Goal: Find specific page/section: Find specific page/section

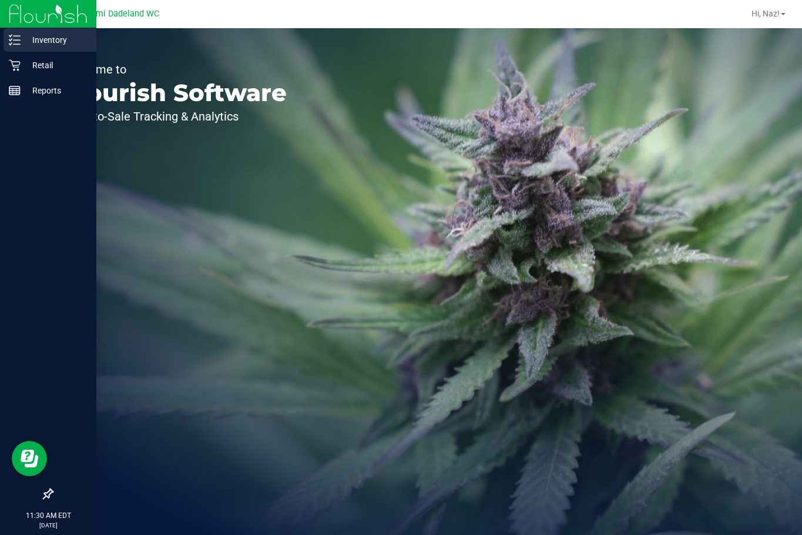
click at [46, 39] on p "Inventory" at bounding box center [56, 40] width 71 height 14
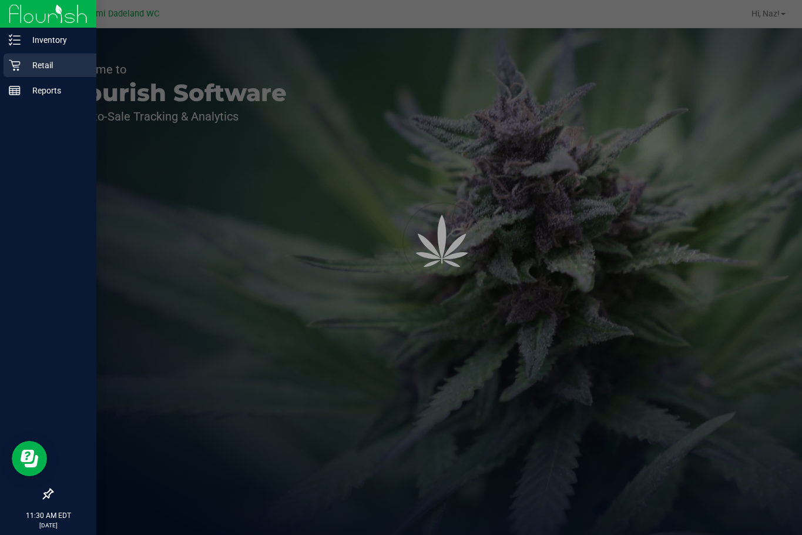
click at [31, 56] on div "Retail" at bounding box center [50, 65] width 93 height 24
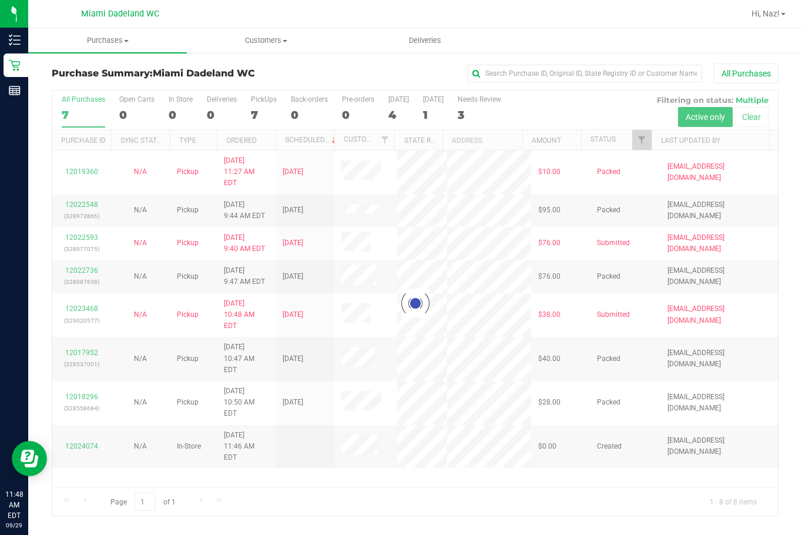
click at [600, 464] on div at bounding box center [415, 303] width 726 height 425
